Goal: Information Seeking & Learning: Learn about a topic

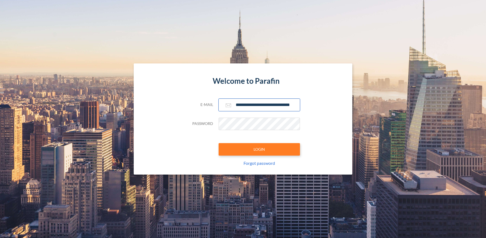
type input "**********"
click at [259, 149] on button "LOGIN" at bounding box center [259, 149] width 81 height 12
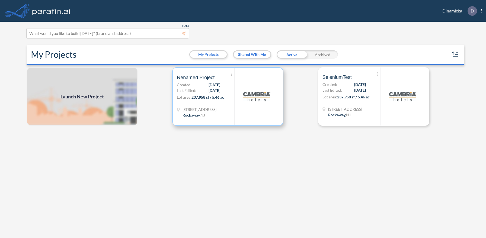
scroll to position [1, 0]
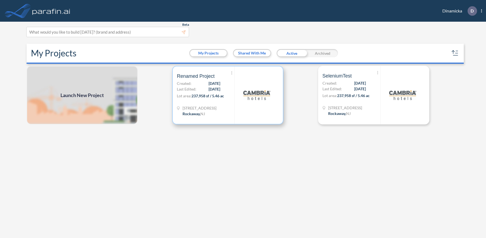
click at [228, 95] on p "Lot area: 237,958 sf / 5.46 ac" at bounding box center [205, 97] width 57 height 8
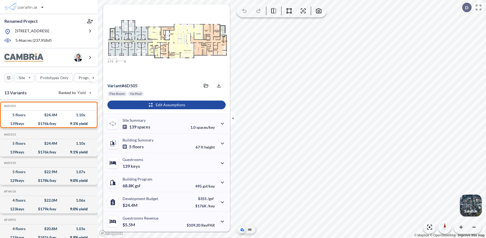
scroll to position [39, 0]
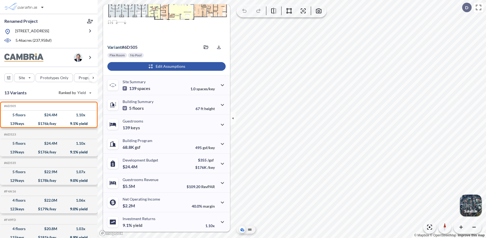
click at [166, 66] on div "button" at bounding box center [166, 66] width 118 height 9
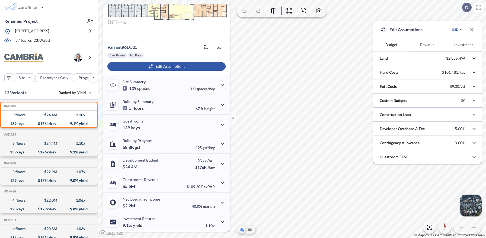
click at [427, 45] on button "Revenue" at bounding box center [427, 44] width 36 height 13
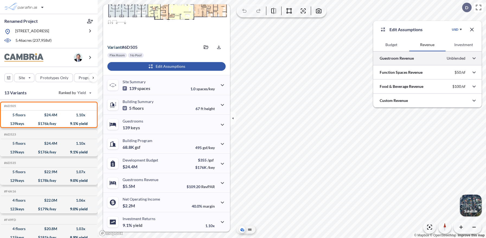
click at [427, 58] on div at bounding box center [427, 58] width 108 height 14
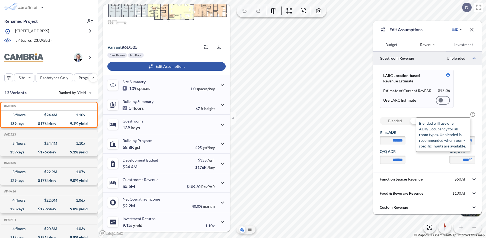
click at [473, 114] on span "?" at bounding box center [472, 114] width 5 height 5
